Goal: Check status: Check status

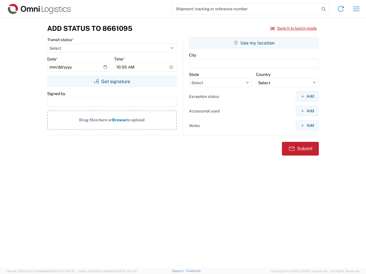
click at [245, 9] on input "search" at bounding box center [245, 8] width 148 height 11
click at [323, 9] on icon at bounding box center [323, 9] width 8 height 8
click at [341, 9] on icon at bounding box center [340, 8] width 9 height 9
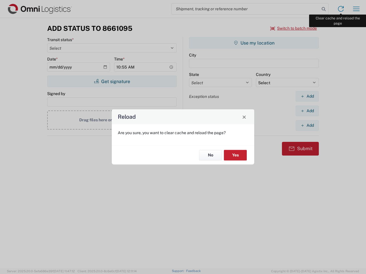
click at [356, 9] on div "Reload Are you sure, you want to clear cache and reload the page? No Yes" at bounding box center [183, 137] width 366 height 274
click at [293, 28] on div "Reload Are you sure, you want to clear cache and reload the page? No Yes" at bounding box center [183, 137] width 366 height 274
click at [112, 81] on div "Reload Are you sure, you want to clear cache and reload the page? No Yes" at bounding box center [183, 137] width 366 height 274
click at [254, 43] on div "Reload Are you sure, you want to clear cache and reload the page? No Yes" at bounding box center [183, 137] width 366 height 274
click at [307, 96] on div "Reload Are you sure, you want to clear cache and reload the page? No Yes" at bounding box center [183, 137] width 366 height 274
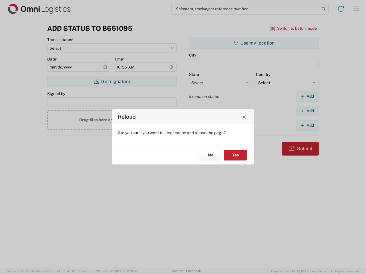
click at [307, 111] on div "Reload Are you sure, you want to clear cache and reload the page? No Yes" at bounding box center [183, 137] width 366 height 274
click at [307, 125] on div "Reload Are you sure, you want to clear cache and reload the page? No Yes" at bounding box center [183, 137] width 366 height 274
